Goal: Task Accomplishment & Management: Complete application form

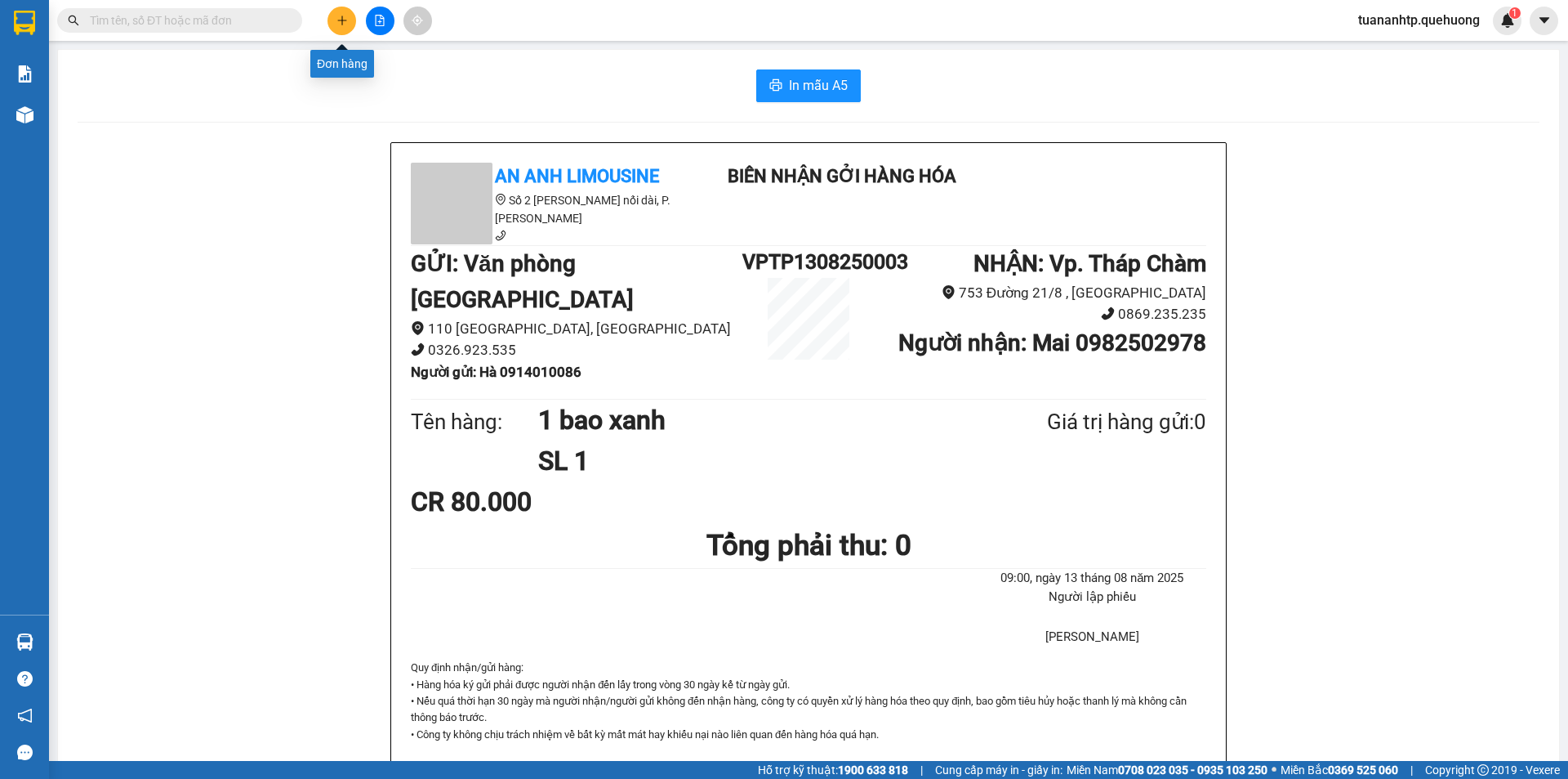
click at [350, 28] on button at bounding box center [342, 21] width 28 height 29
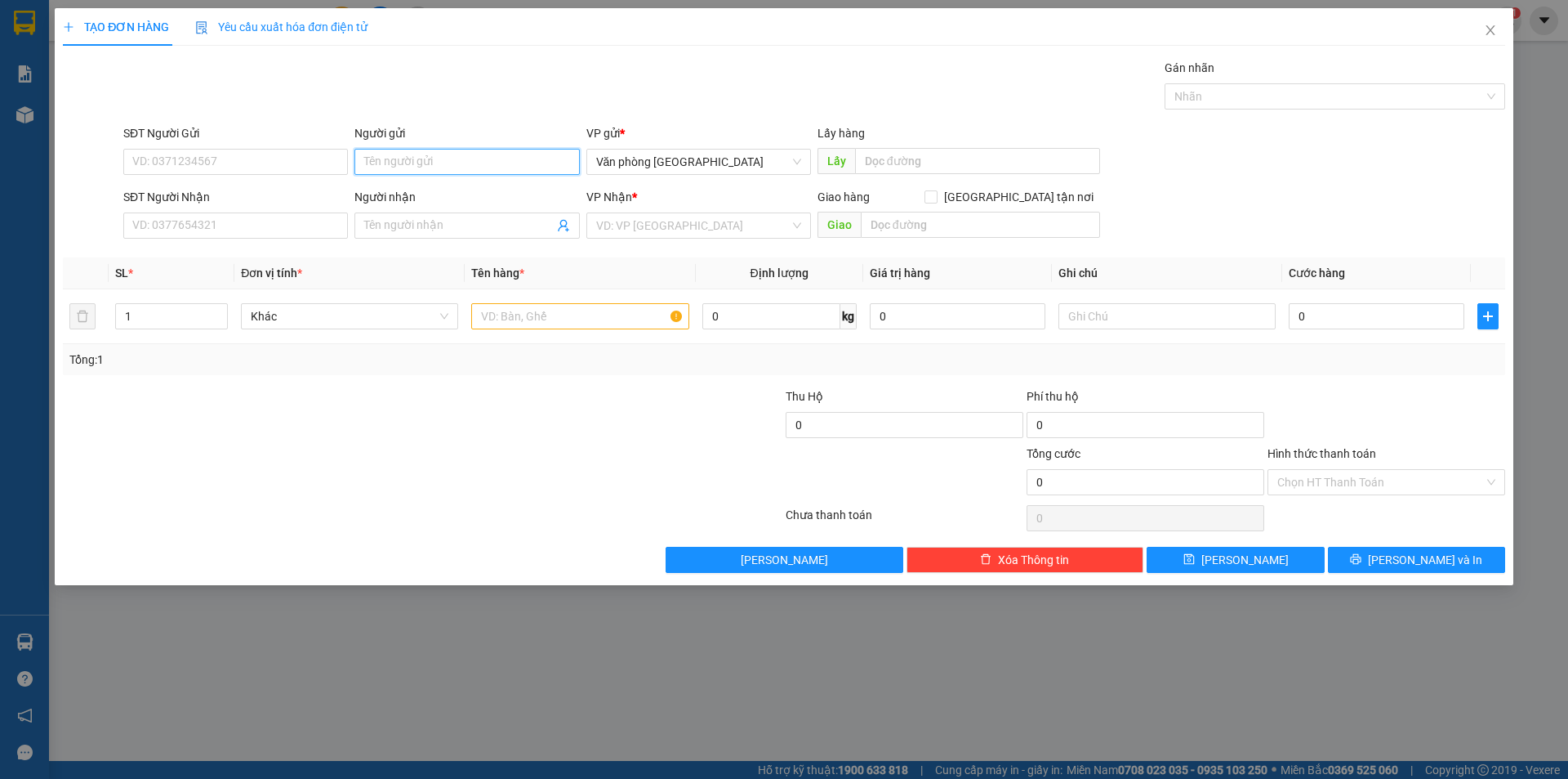
click at [394, 157] on input "Người gửi" at bounding box center [467, 161] width 225 height 26
type input "A Hoàng"
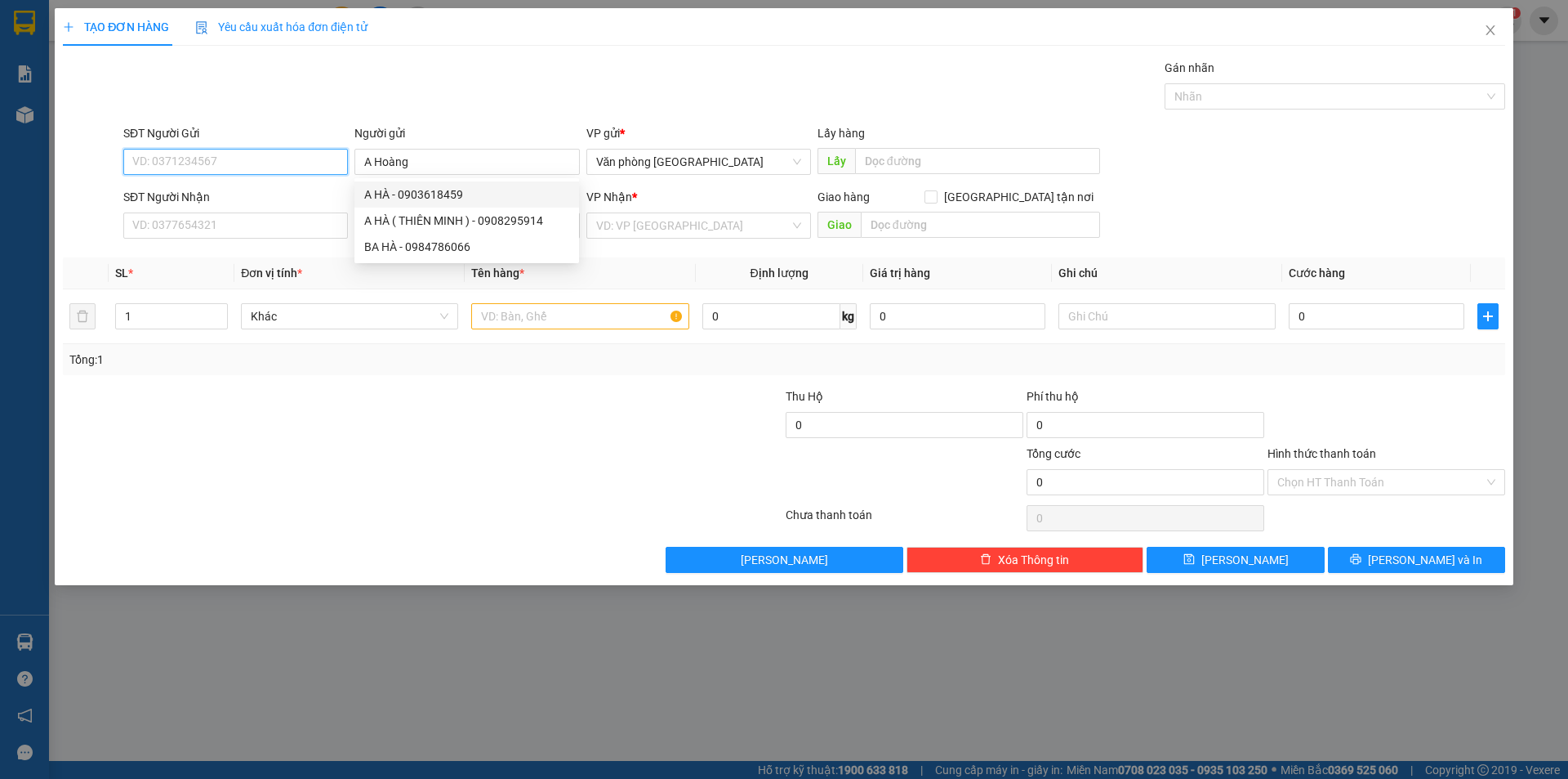
click at [251, 161] on input "SĐT Người Gửi" at bounding box center [235, 161] width 225 height 26
type input "0938755855"
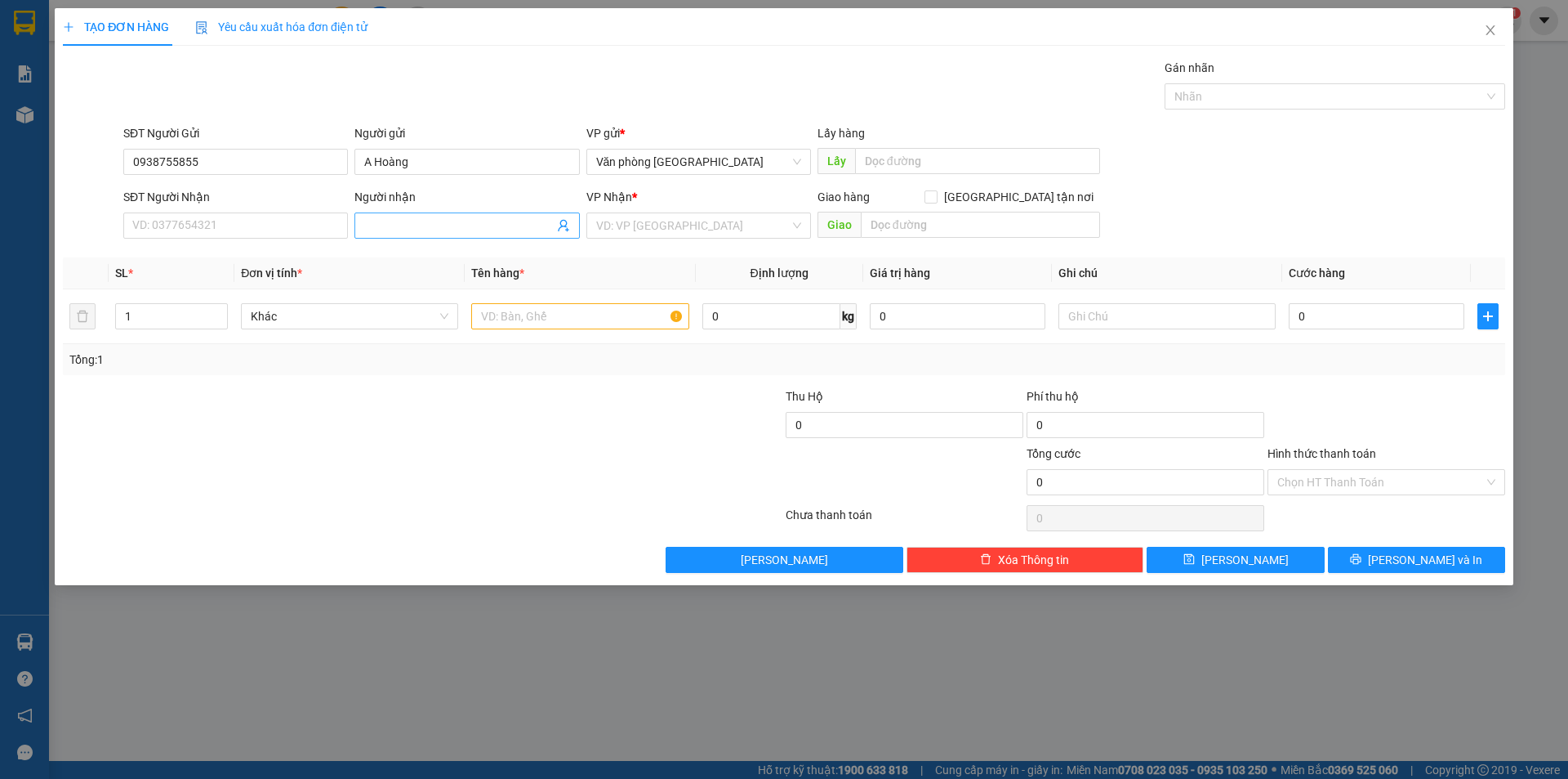
click at [467, 233] on input "Người nhận" at bounding box center [458, 225] width 189 height 18
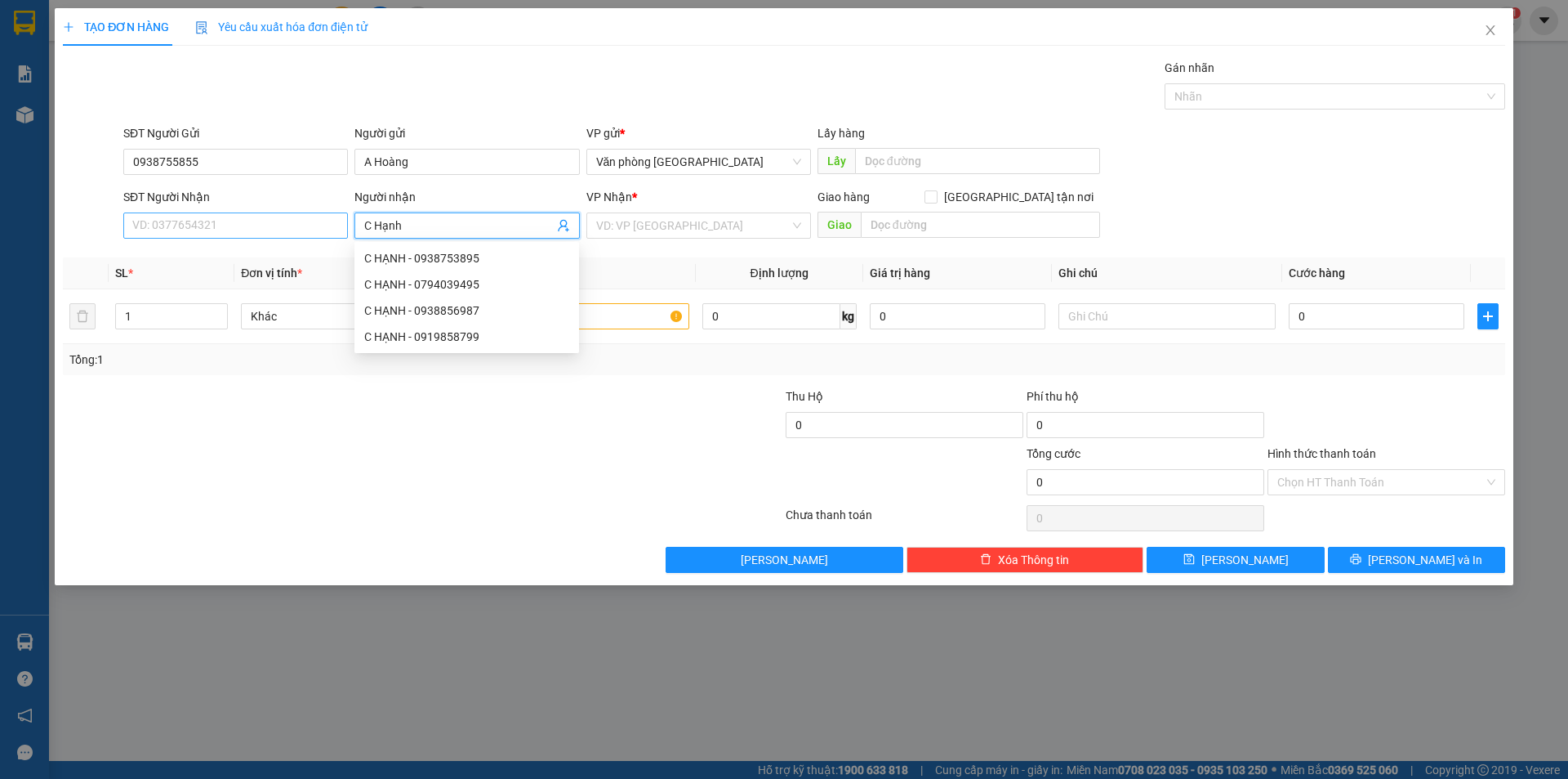
type input "C Hạnh"
click at [201, 224] on input "SĐT Người Nhận" at bounding box center [235, 225] width 225 height 26
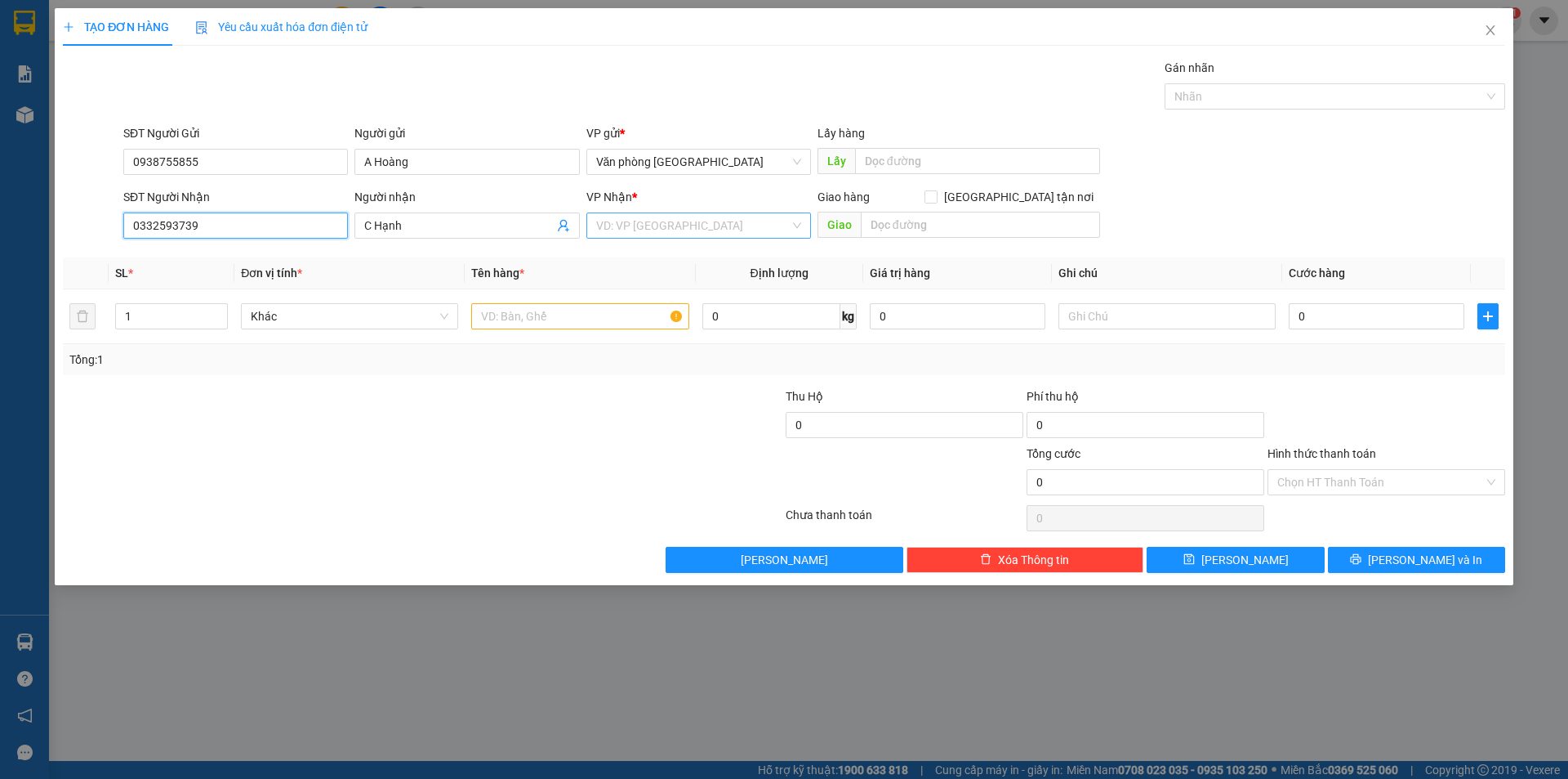
type input "0332593739"
click at [697, 230] on input "search" at bounding box center [692, 225] width 194 height 24
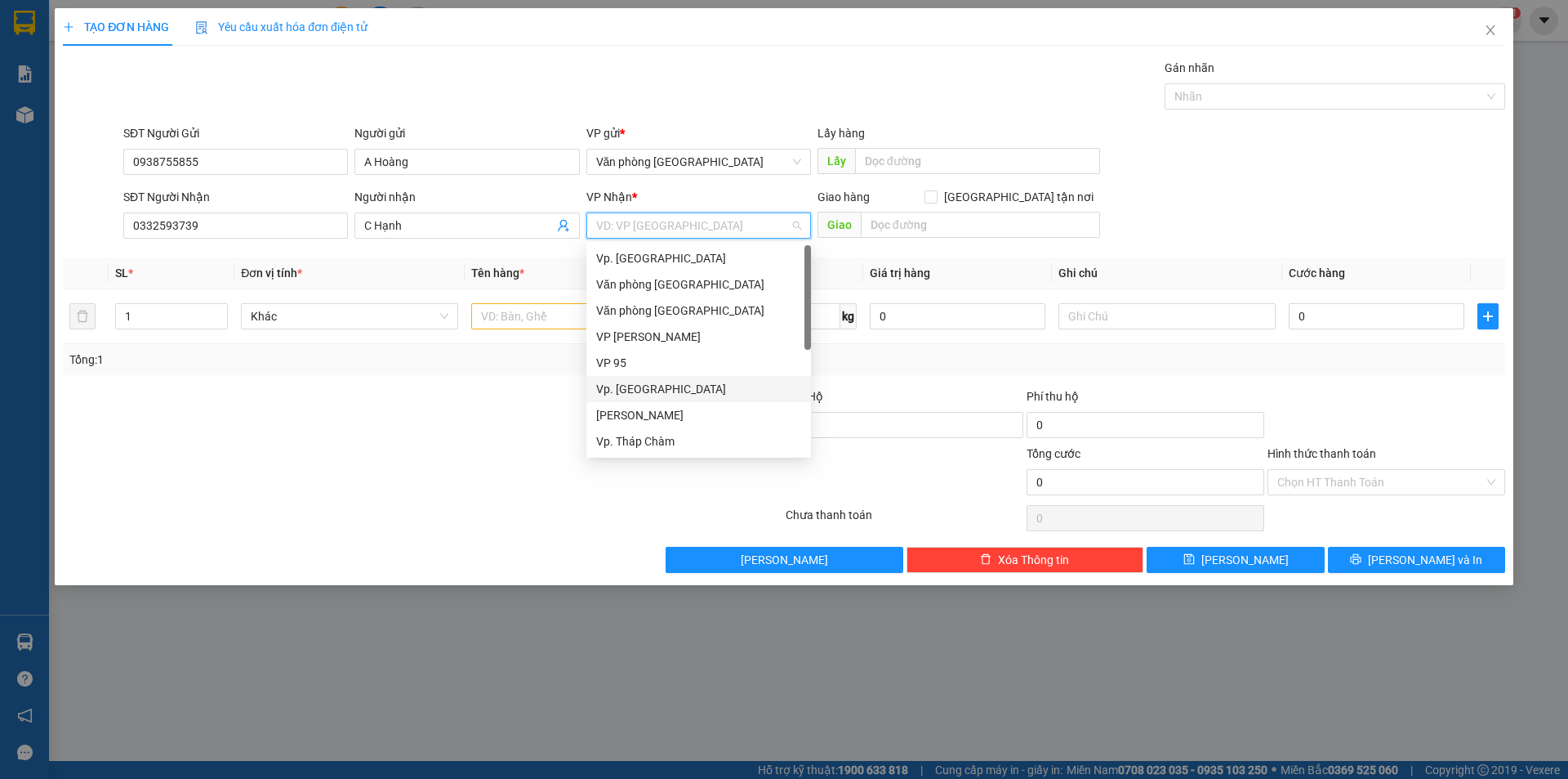
scroll to position [131, 0]
click at [645, 384] on div "BX. [GEOGRAPHIC_DATA]" at bounding box center [698, 388] width 205 height 18
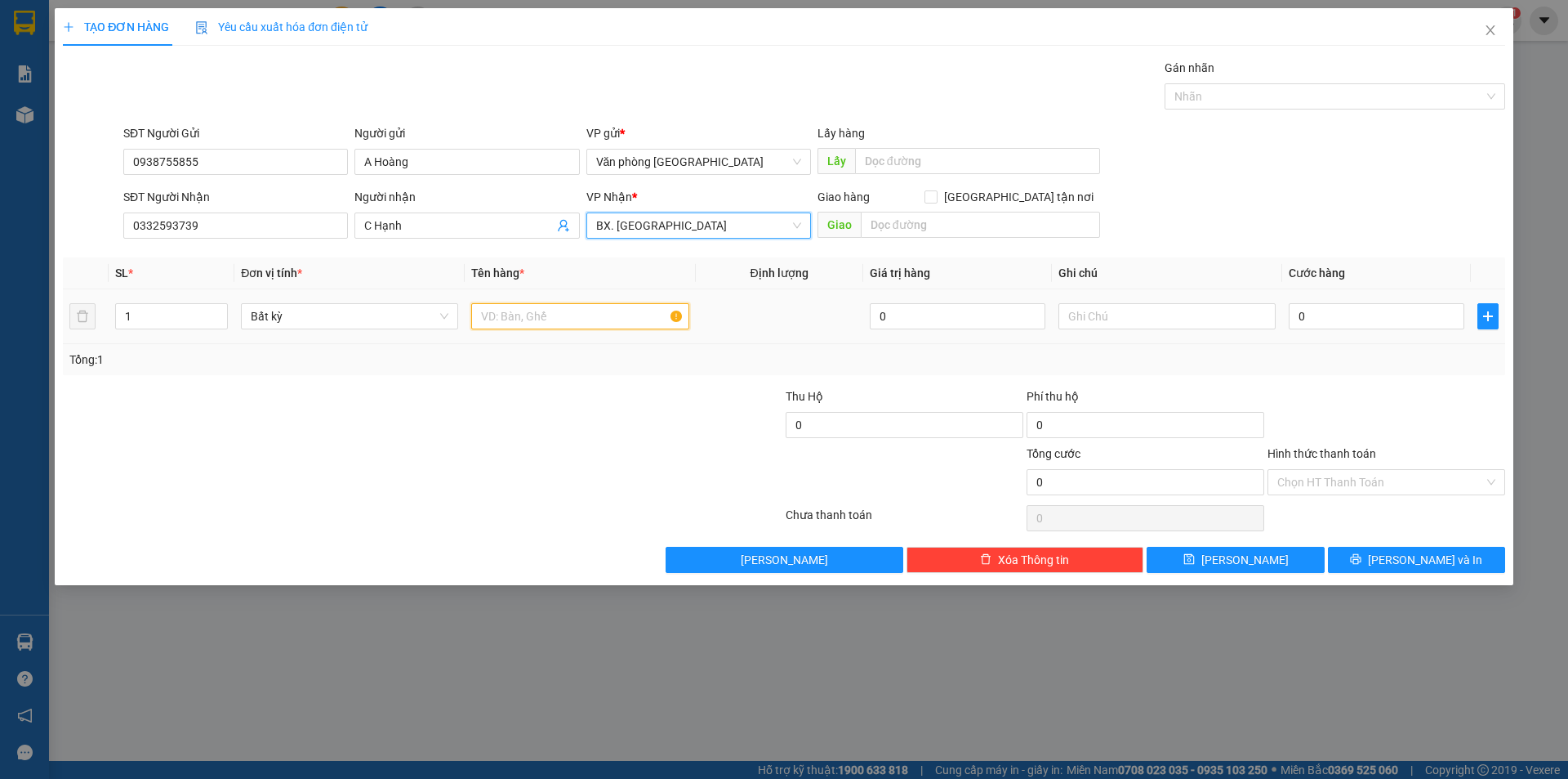
click at [537, 316] on input "text" at bounding box center [579, 315] width 217 height 26
type input "1 thùng xốp"
click at [1339, 315] on input "0" at bounding box center [1376, 315] width 175 height 26
type input "4"
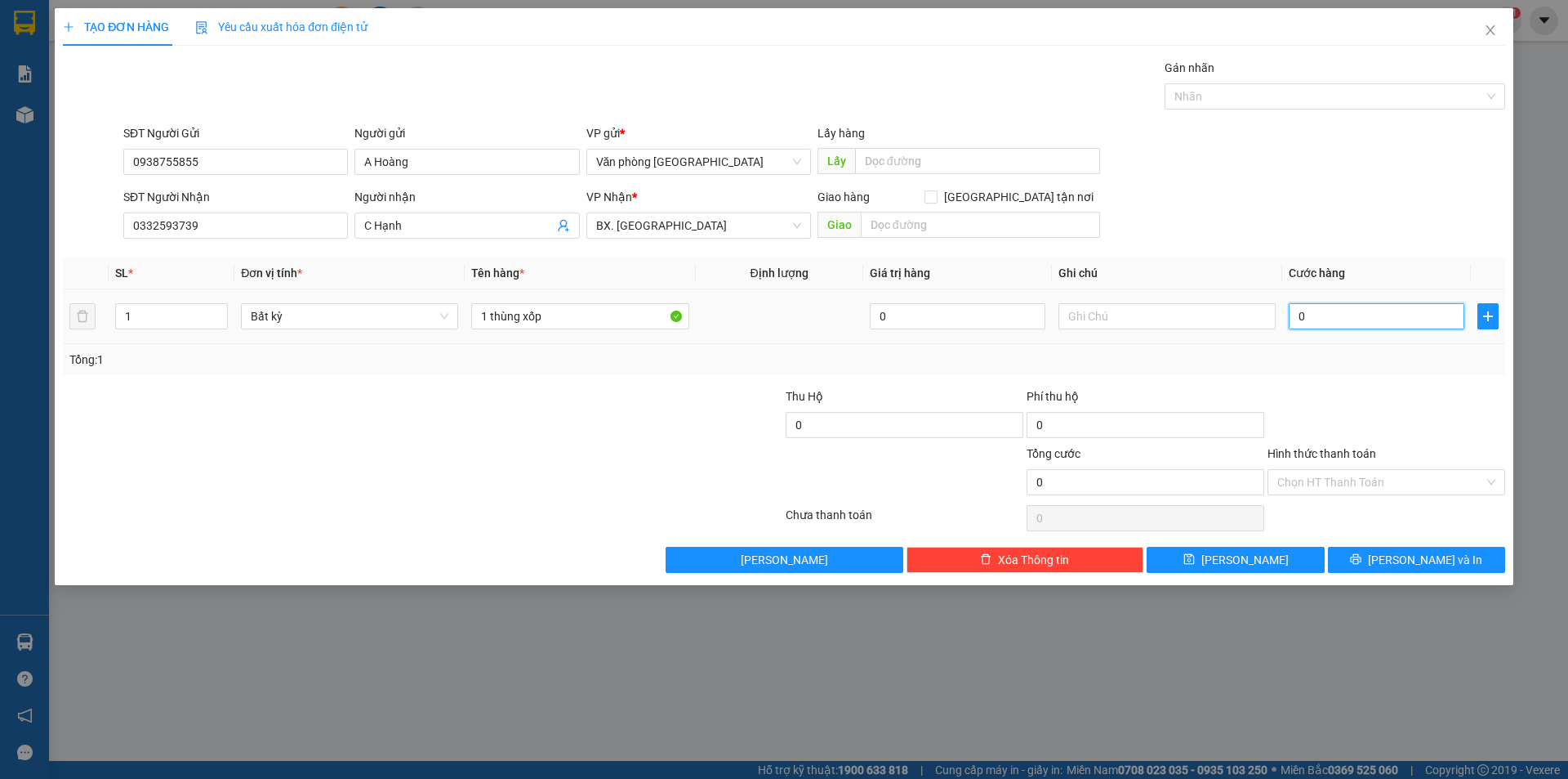
type input "4"
type input "40"
type input "400"
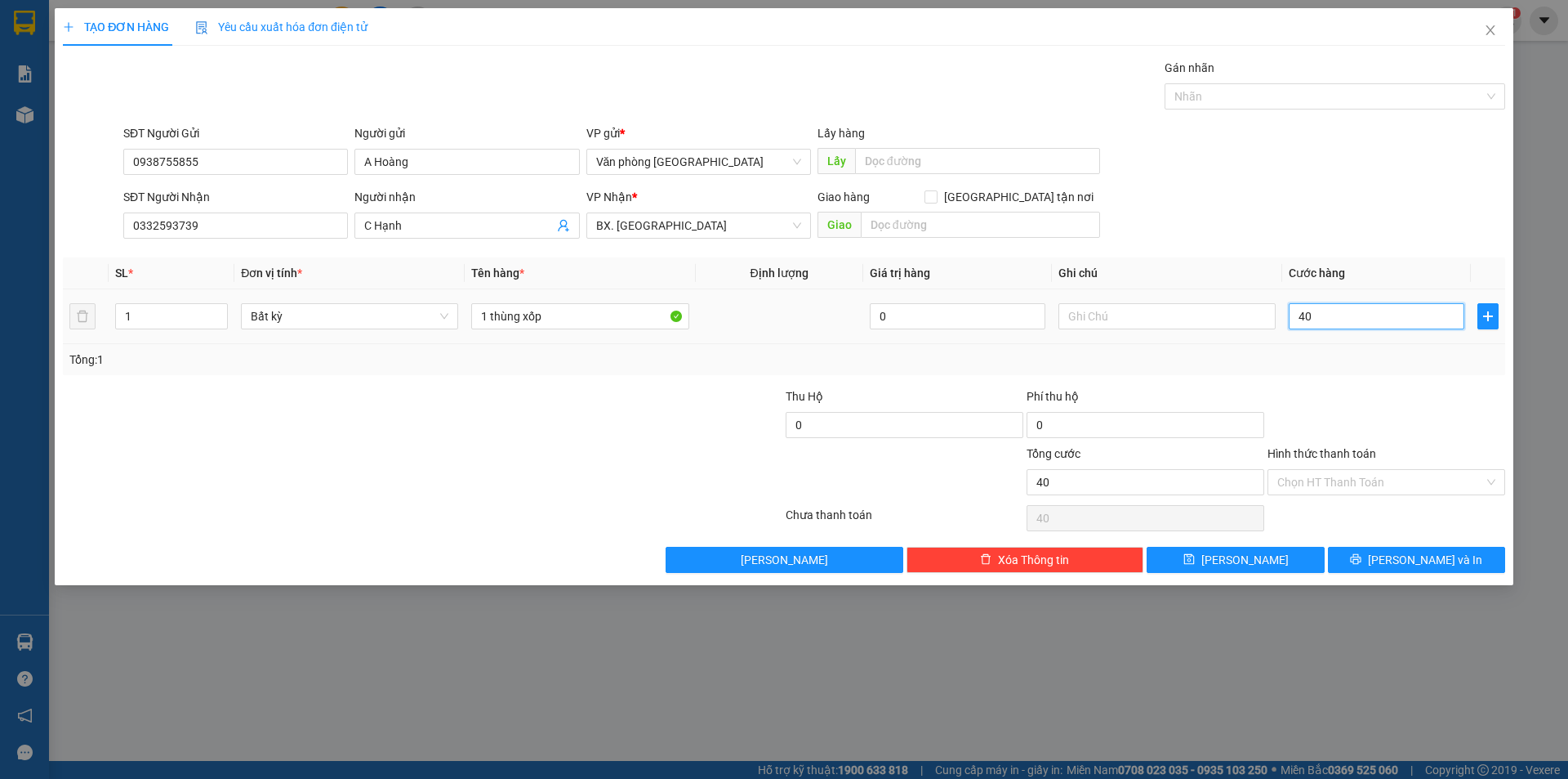
type input "400"
type input "4.000"
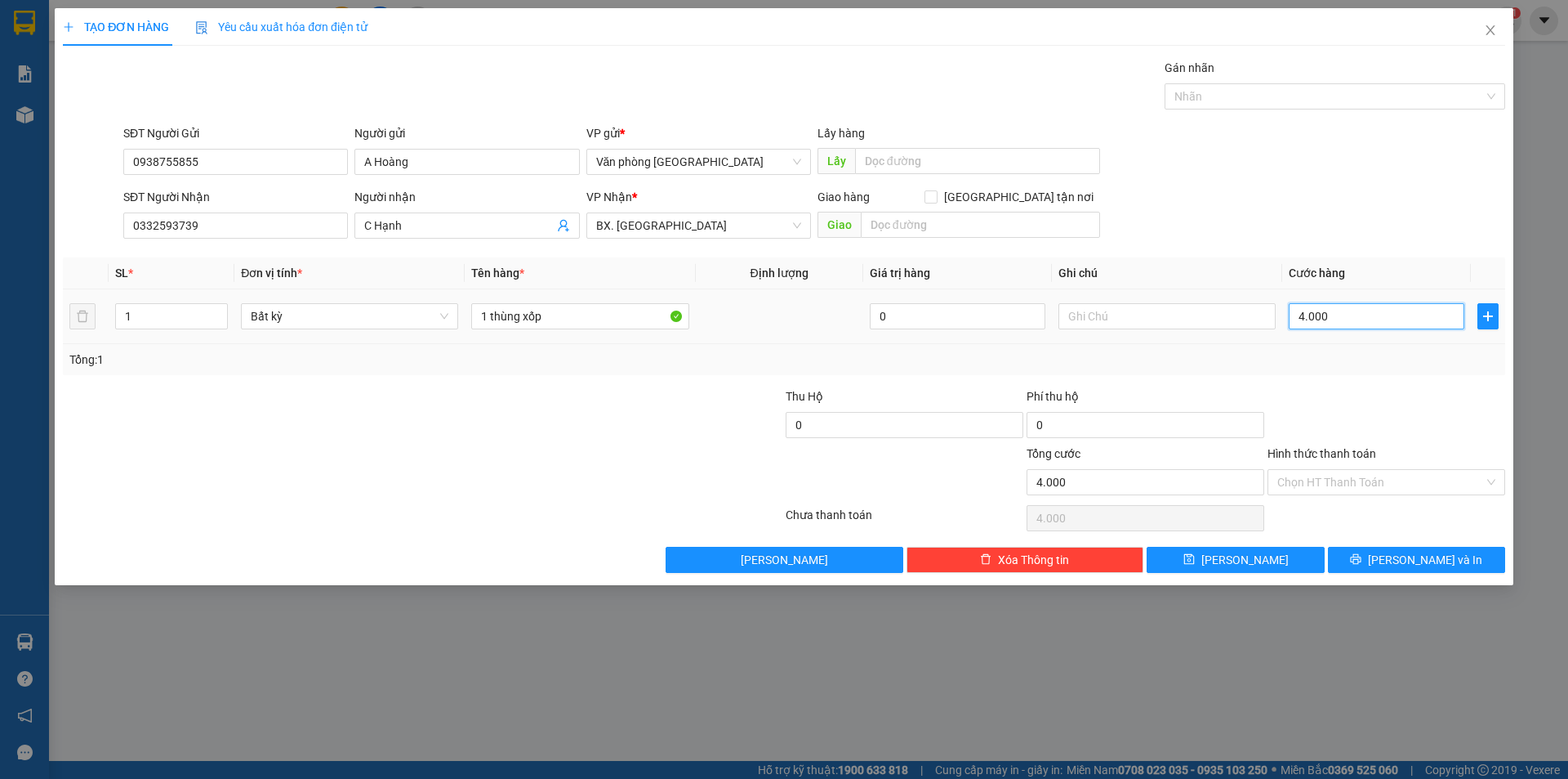
type input "40.000"
click at [1320, 489] on input "Hình thức thanh toán" at bounding box center [1380, 481] width 207 height 24
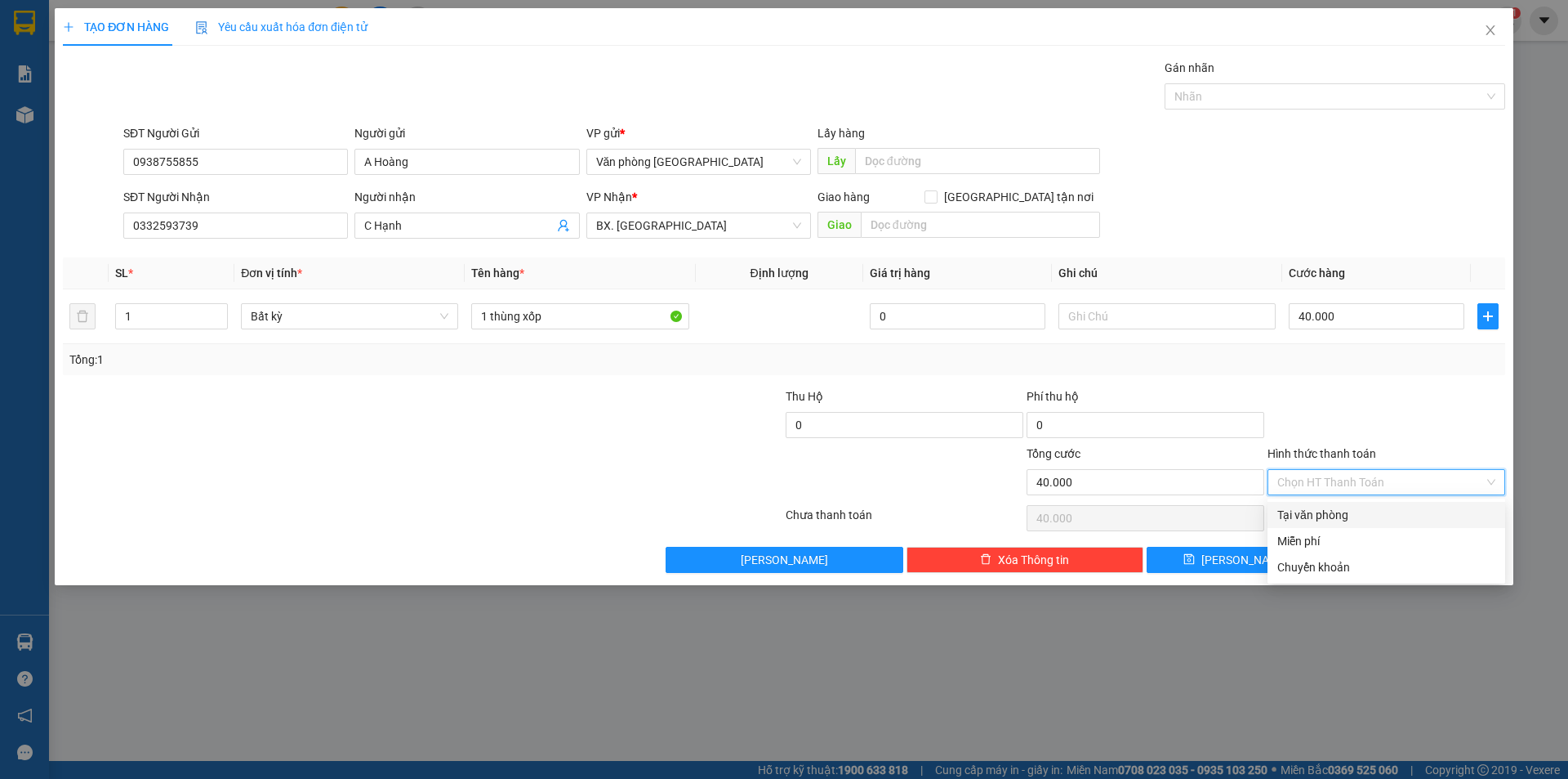
click at [1320, 514] on div "Tại văn phòng" at bounding box center [1386, 514] width 218 height 18
type input "0"
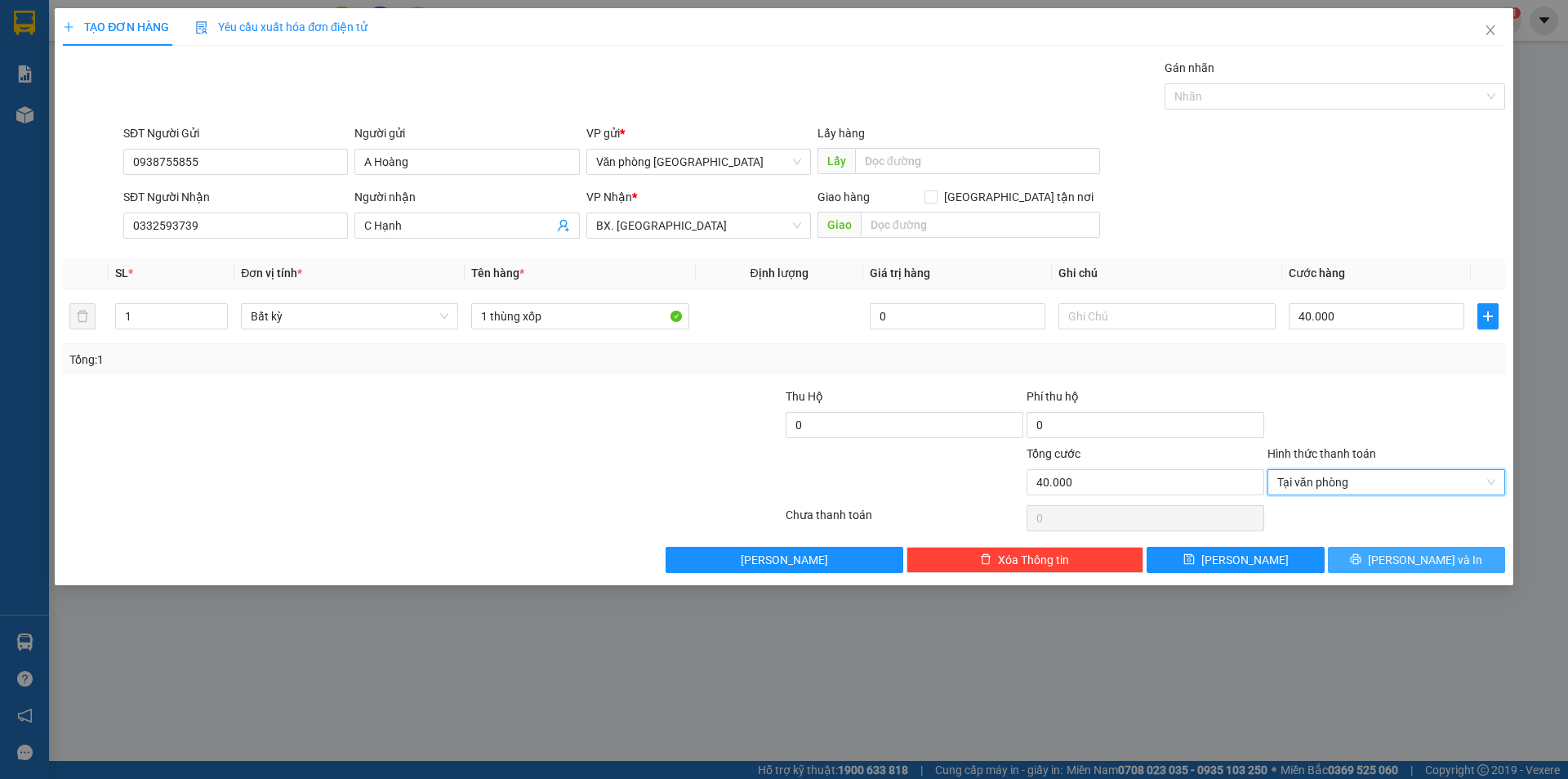
click at [1430, 565] on span "[PERSON_NAME] và In" at bounding box center [1425, 559] width 114 height 18
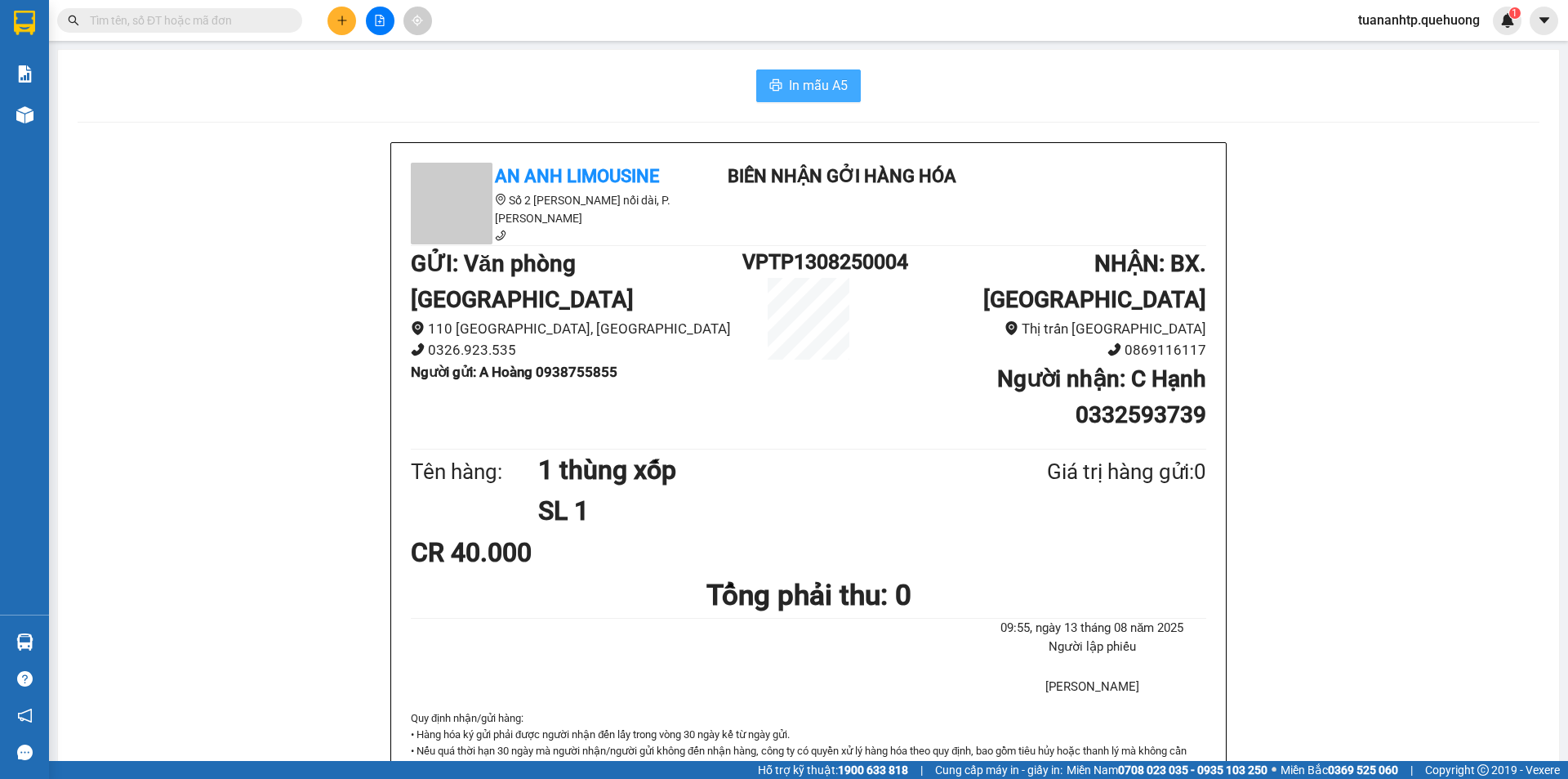
click at [796, 94] on span "In mẫu A5" at bounding box center [818, 86] width 59 height 20
